Goal: Task Accomplishment & Management: Complete application form

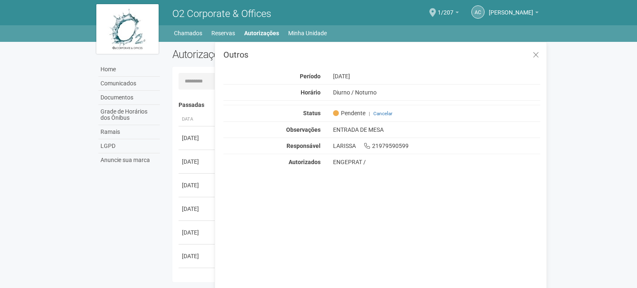
scroll to position [13, 0]
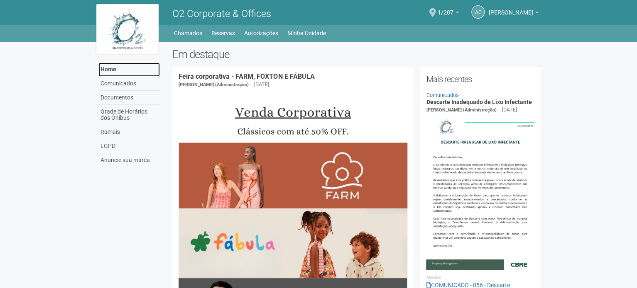
click at [149, 64] on link "Home" at bounding box center [128, 70] width 61 height 14
click at [436, 9] on span at bounding box center [432, 12] width 7 height 9
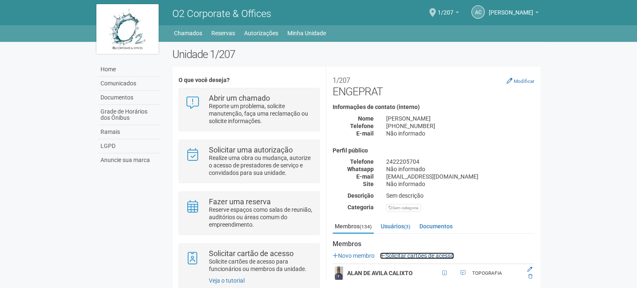
click at [448, 256] on link "Solicitar cartões de acesso" at bounding box center [417, 256] width 74 height 7
